Goal: Information Seeking & Learning: Check status

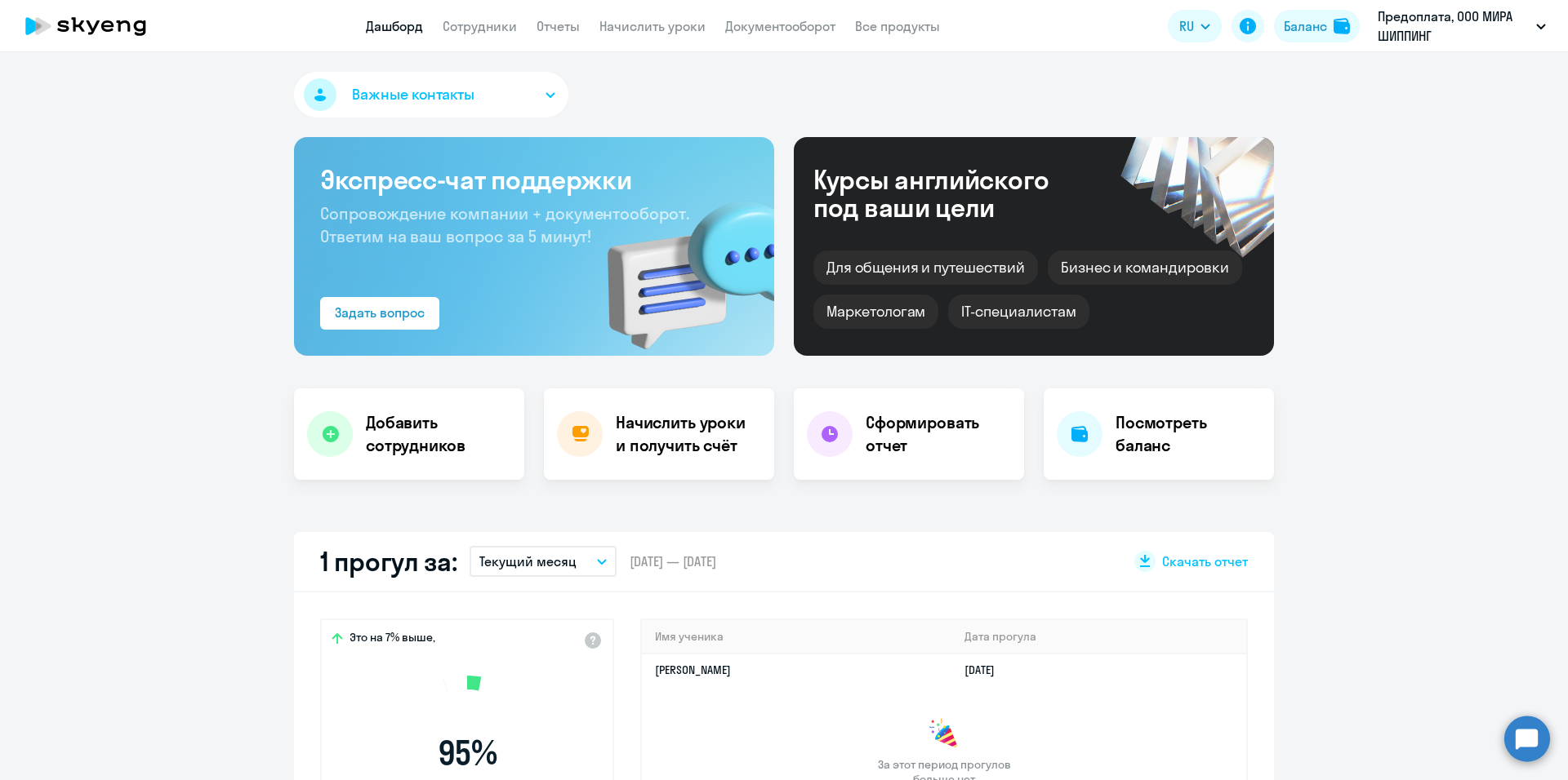
select select "30"
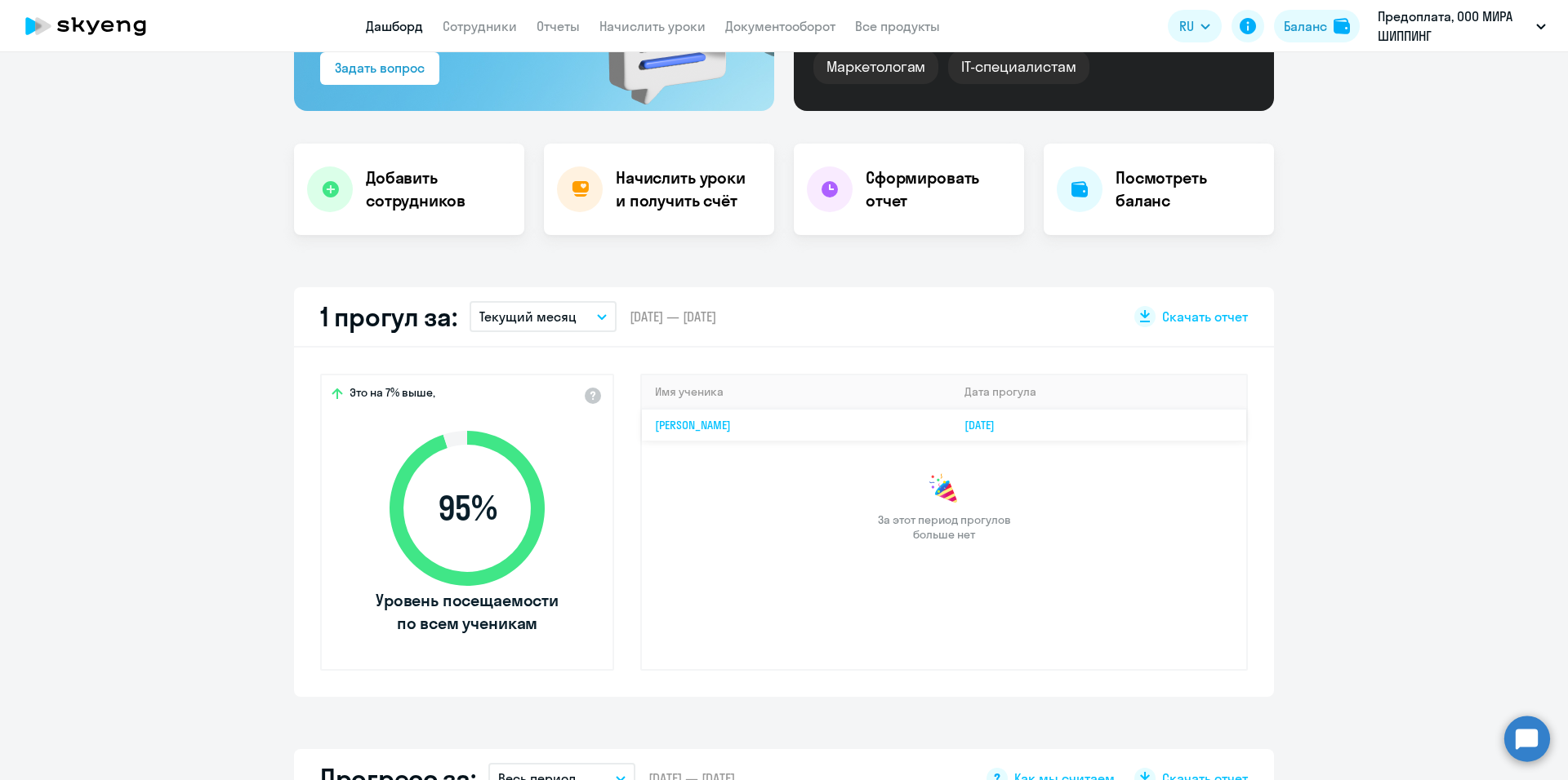
click at [1007, 426] on link "[DATE]" at bounding box center [985, 426] width 43 height 15
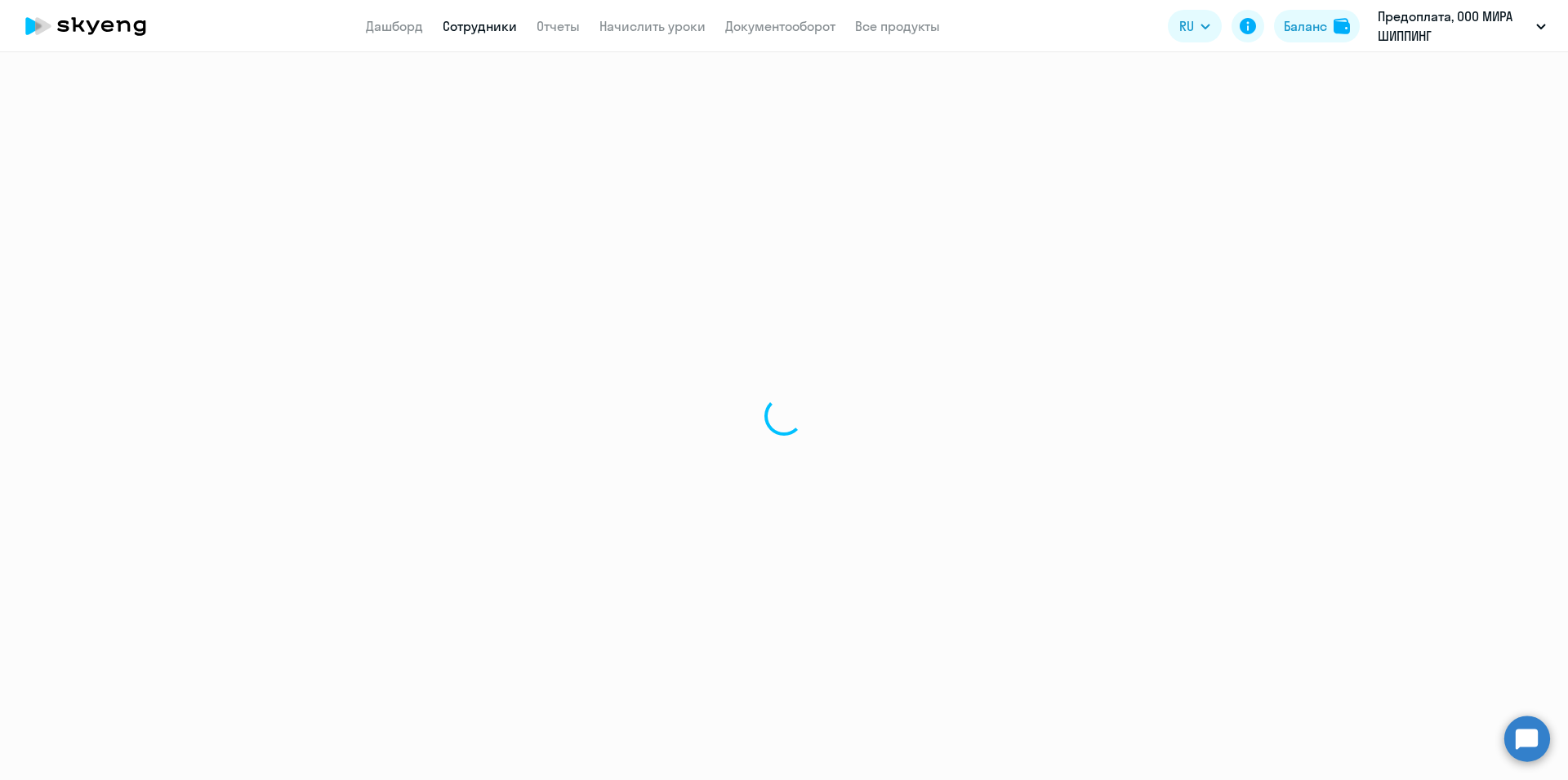
select select "english"
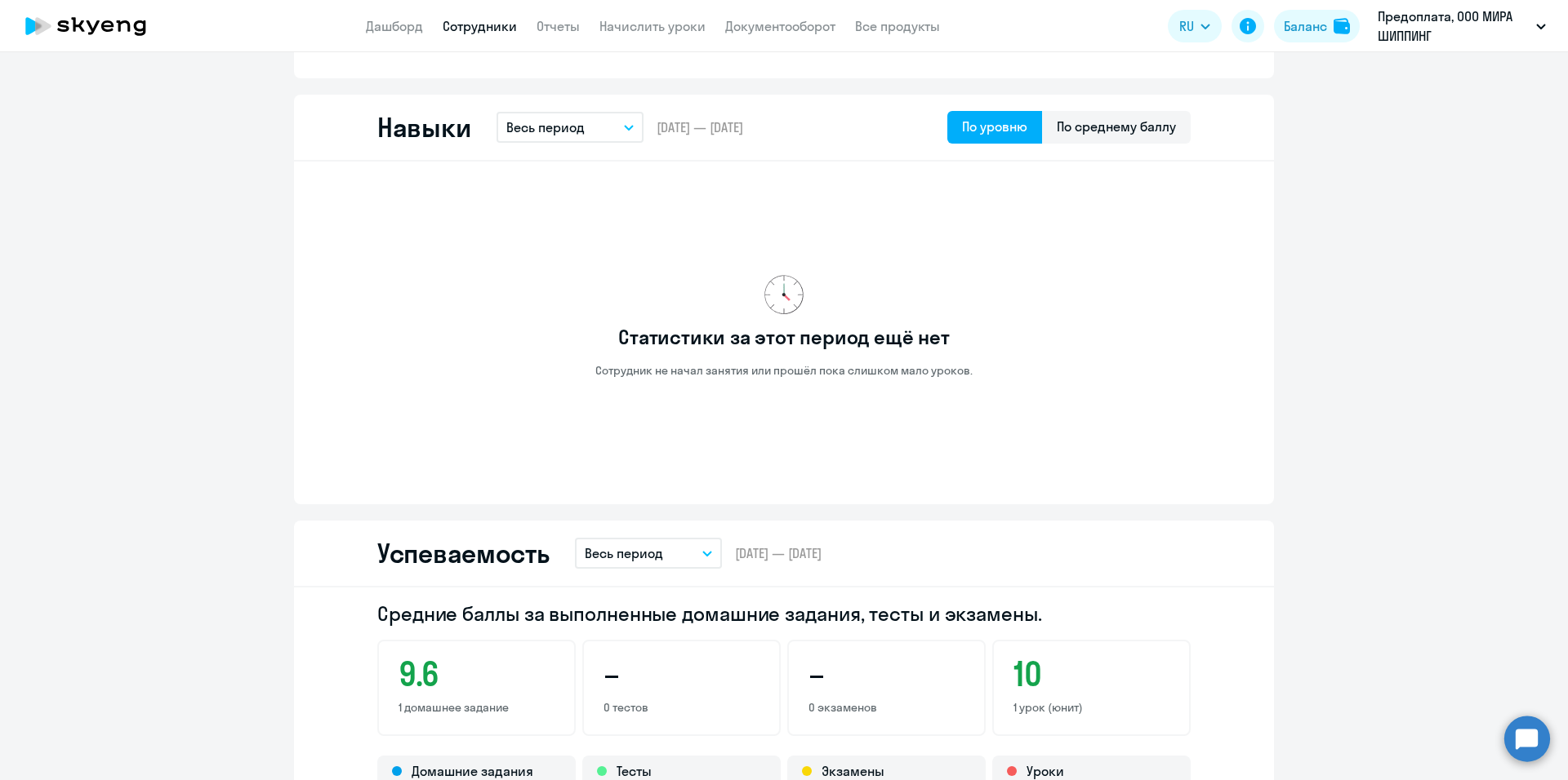
scroll to position [979, 0]
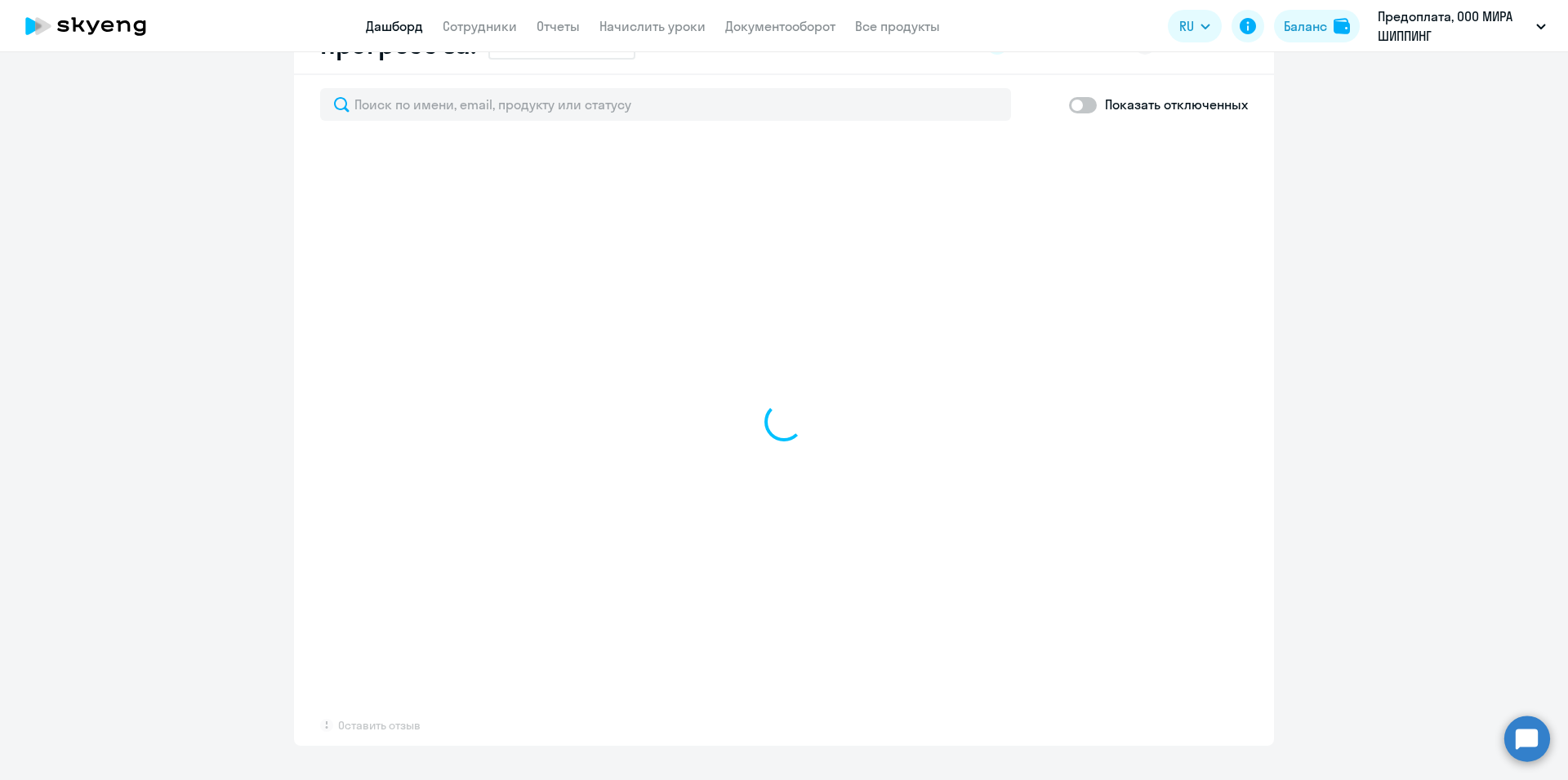
select select "30"
